Goal: Task Accomplishment & Management: Complete application form

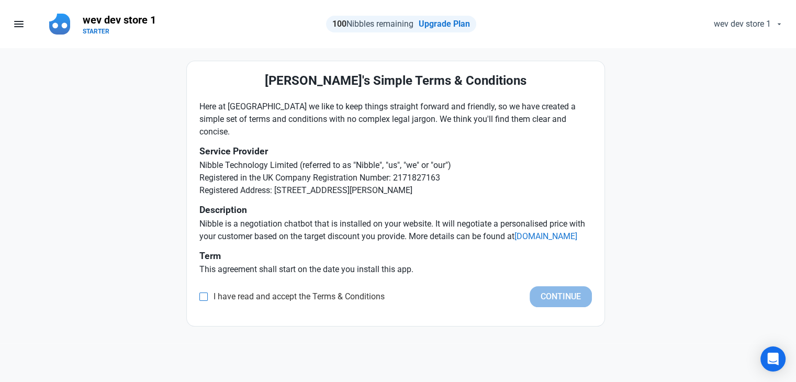
click at [247, 300] on span "I have read and accept the Terms & Conditions" at bounding box center [296, 297] width 177 height 10
click at [206, 300] on input "I have read and accept the Terms & Conditions" at bounding box center [202, 297] width 7 height 7
checkbox input "true"
click at [550, 296] on button "Continue" at bounding box center [561, 296] width 62 height 21
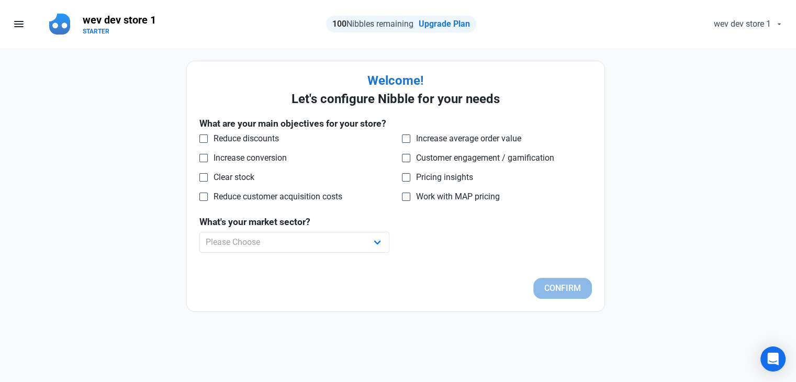
click at [427, 182] on div "Pricing insights" at bounding box center [497, 178] width 190 height 13
click at [425, 176] on span "Pricing insights" at bounding box center [441, 177] width 63 height 10
click at [409, 176] on input "Pricing insights" at bounding box center [405, 177] width 7 height 7
checkbox input "true"
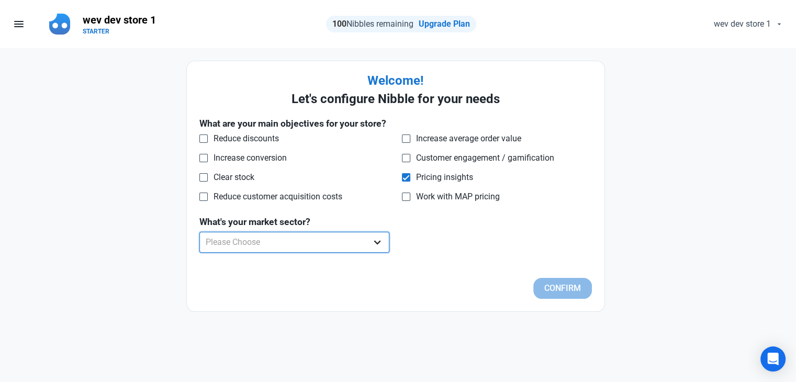
click at [274, 233] on select "Please Choose Apparel B2B Books Car Parts Cleaning Products Collectibles Consum…" at bounding box center [294, 242] width 190 height 21
select select "B2B"
click at [199, 232] on select "Please Choose Apparel B2B Books Car Parts Cleaning Products Collectibles Consum…" at bounding box center [294, 242] width 190 height 21
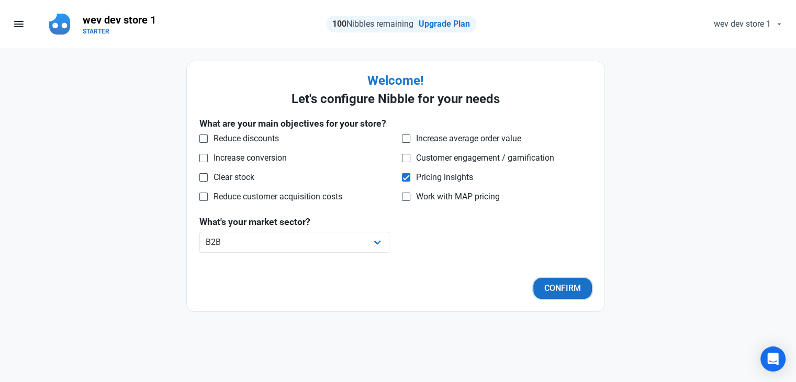
click at [559, 287] on button "Confirm" at bounding box center [562, 288] width 59 height 21
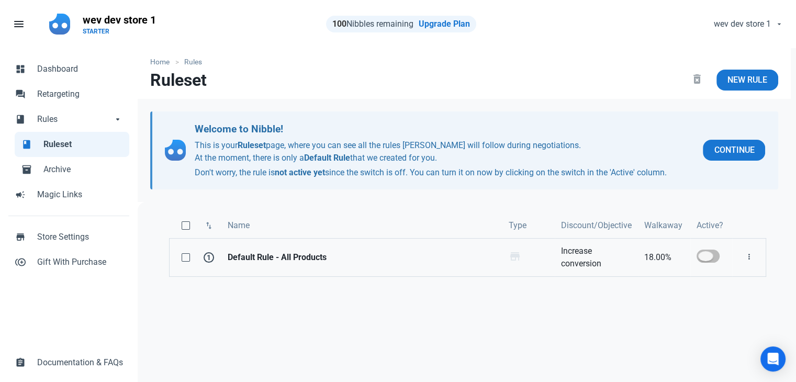
click at [701, 256] on span at bounding box center [708, 256] width 23 height 13
click at [701, 256] on input "checkbox" at bounding box center [700, 256] width 7 height 7
checkbox input "true"
click at [60, 71] on span "Dashboard" at bounding box center [80, 69] width 86 height 13
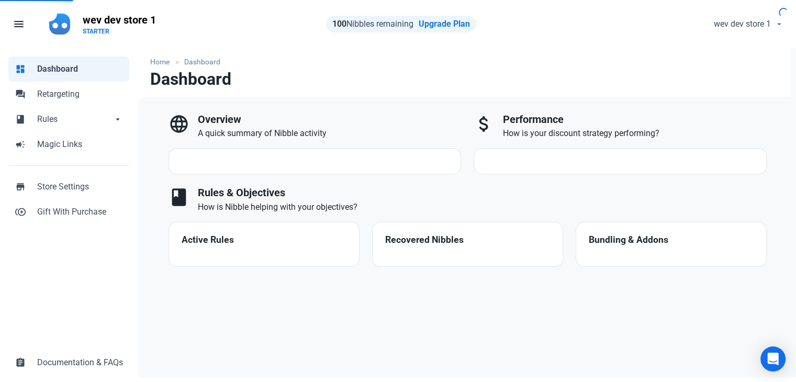
select select "7d"
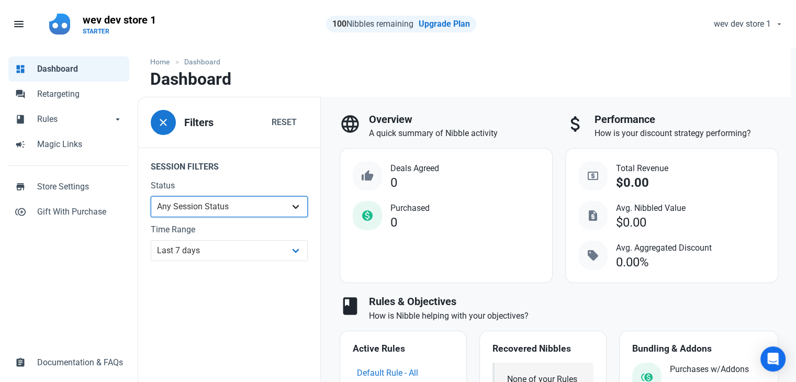
click at [193, 208] on select "Any Session Status Abandoned - negotiated Abandoned - after final offer Abandon…" at bounding box center [229, 206] width 157 height 21
click at [80, 273] on div "dashboard Dashboard forum Retargeting book Rules book Rules arrow_drop_down boo…" at bounding box center [69, 216] width 138 height 336
click at [166, 125] on span "close" at bounding box center [163, 122] width 13 height 13
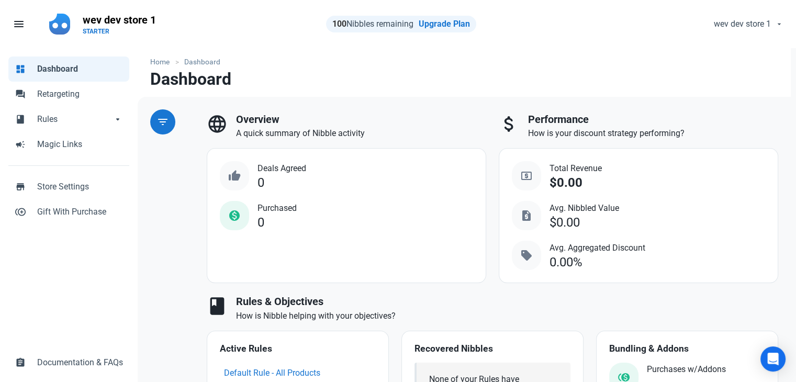
click at [157, 119] on span "filter_list" at bounding box center [163, 122] width 13 height 13
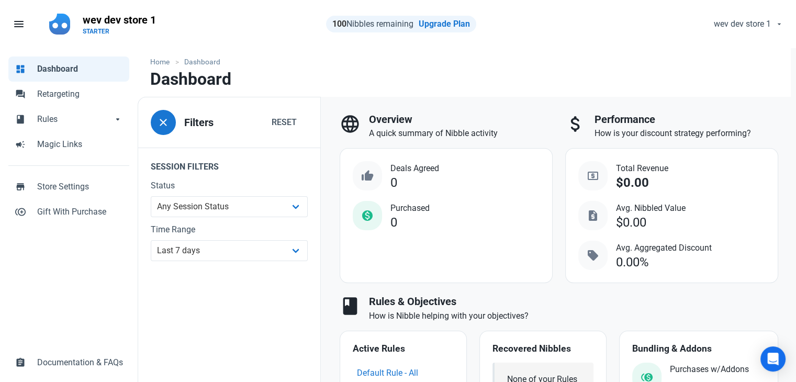
click at [414, 172] on span "Deals Agreed" at bounding box center [415, 168] width 49 height 13
click at [414, 205] on span "Purchased" at bounding box center [410, 208] width 39 height 13
click at [528, 62] on ul "Home Dashboard" at bounding box center [464, 62] width 628 height 11
